Goal: Information Seeking & Learning: Learn about a topic

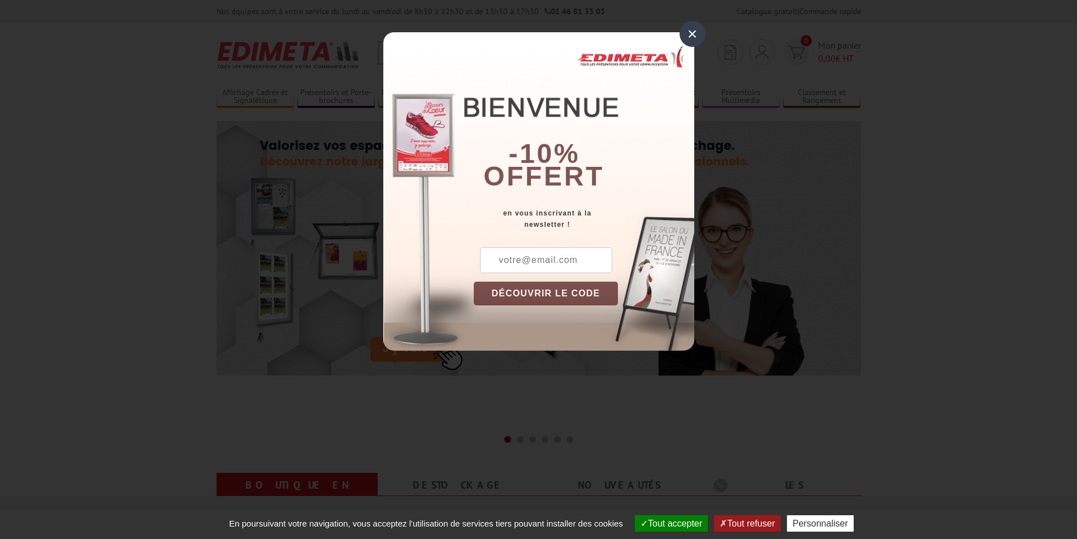
click at [686, 32] on div "×" at bounding box center [692, 34] width 26 height 26
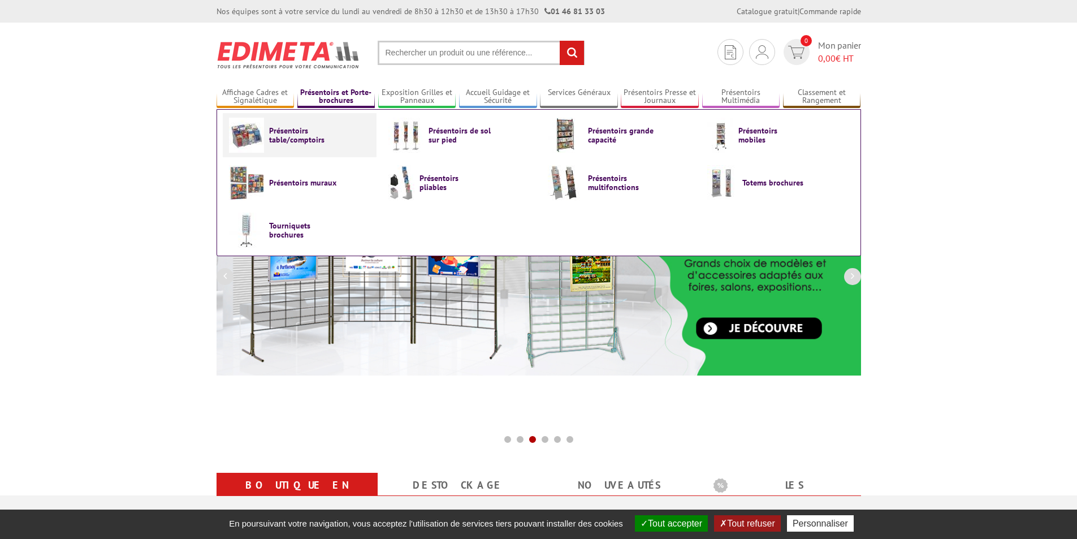
click at [294, 131] on span "Présentoirs table/comptoirs" at bounding box center [303, 135] width 68 height 18
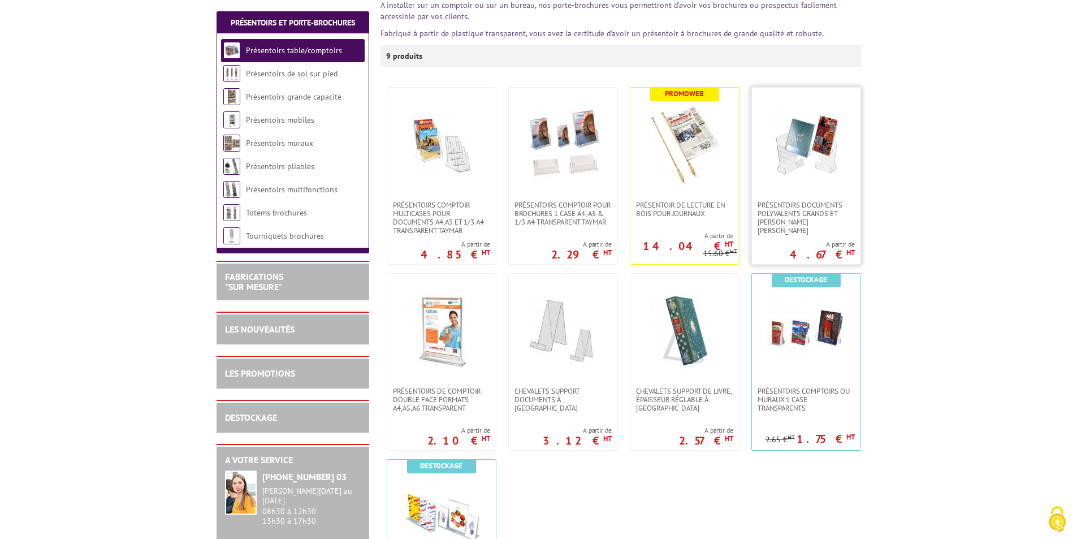
scroll to position [226, 0]
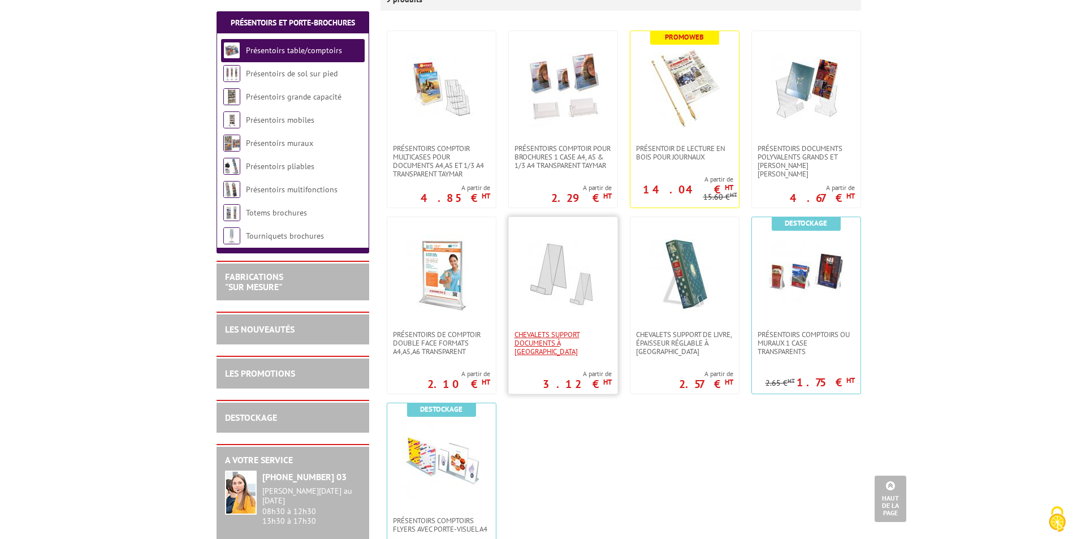
click at [543, 336] on span "CHEVALETS SUPPORT DOCUMENTS À POSER" at bounding box center [562, 342] width 97 height 25
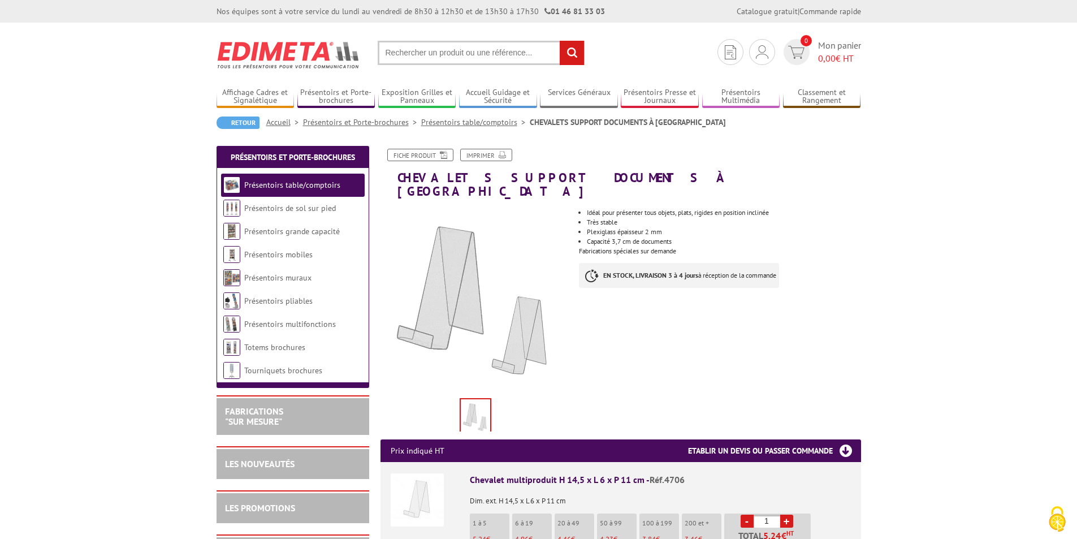
click at [462, 55] on input "text" at bounding box center [480, 53] width 207 height 24
type input "chevalet recto verso"
click at [574, 54] on input "rechercher" at bounding box center [571, 53] width 24 height 24
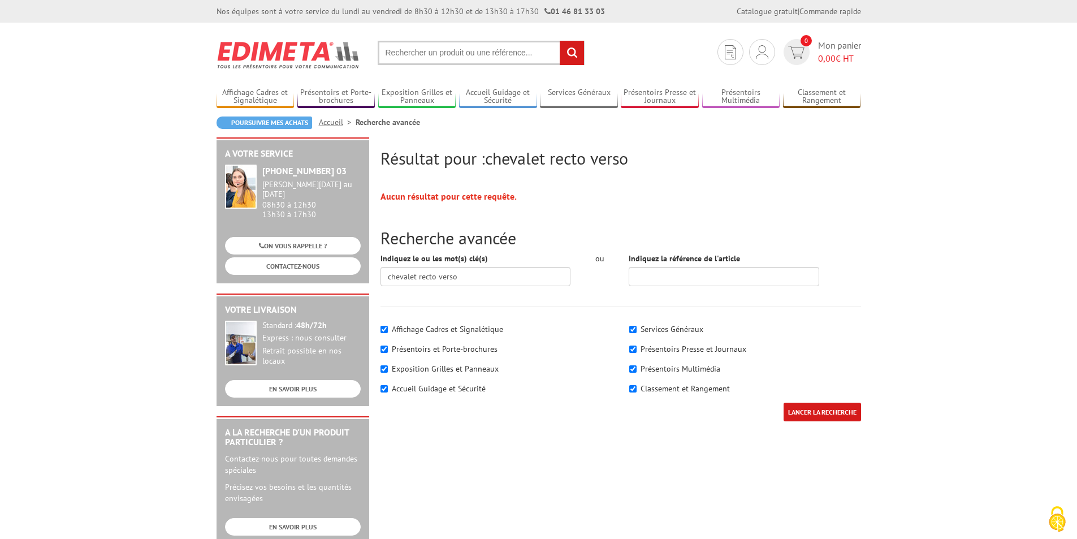
click at [424, 351] on label "Présentoirs et Porte-brochures" at bounding box center [445, 349] width 106 height 10
click at [388, 351] on input"] "Présentoirs et Porte-brochures" at bounding box center [383, 348] width 7 height 7
checkbox input"] "false"
click at [751, 96] on link "Présentoirs Multimédia" at bounding box center [741, 97] width 78 height 19
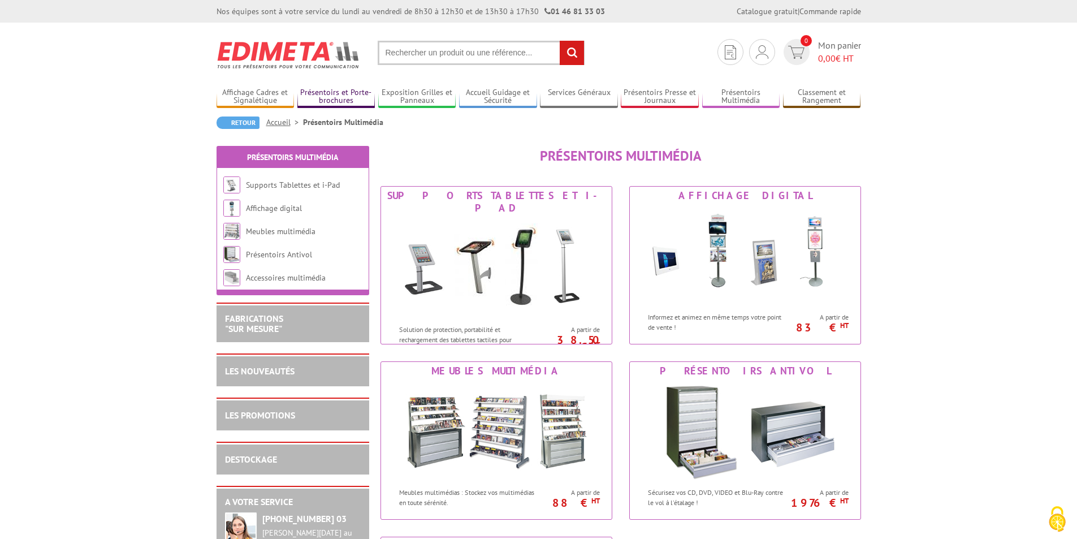
click at [329, 94] on link "Présentoirs et Porte-brochures" at bounding box center [336, 97] width 78 height 19
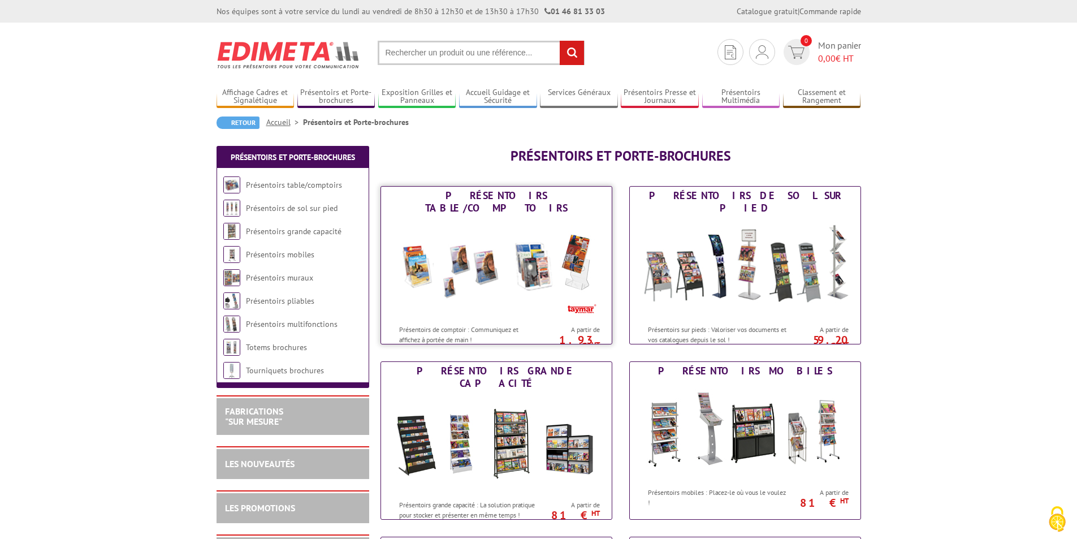
click at [441, 272] on img at bounding box center [496, 268] width 209 height 102
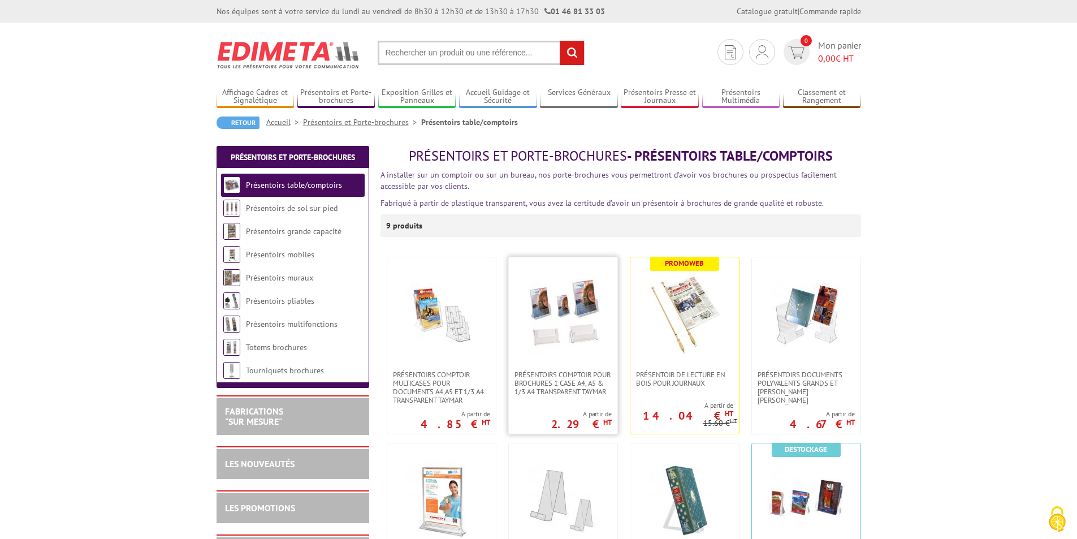
scroll to position [170, 0]
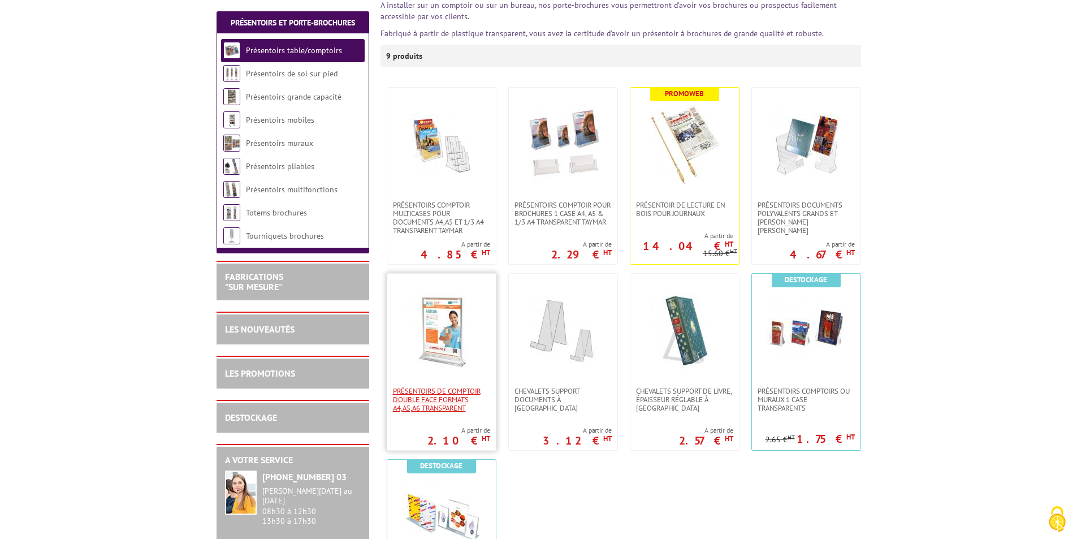
click at [457, 403] on span "PRÉSENTOIRS DE COMPTOIR DOUBLE FACE FORMATS A4,A5,A6 TRANSPARENT" at bounding box center [441, 399] width 97 height 25
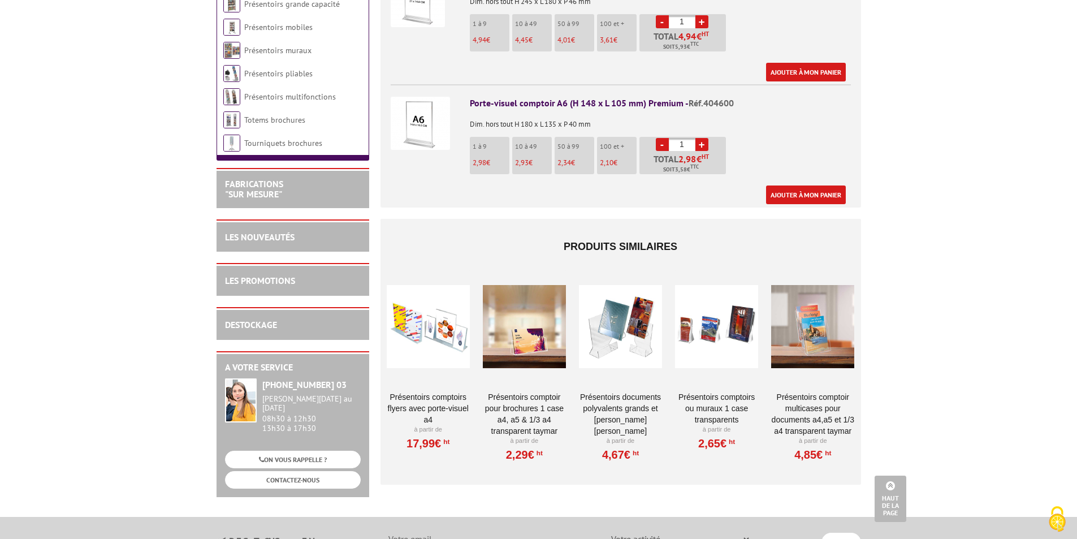
scroll to position [839, 0]
